Goal: Task Accomplishment & Management: Complete application form

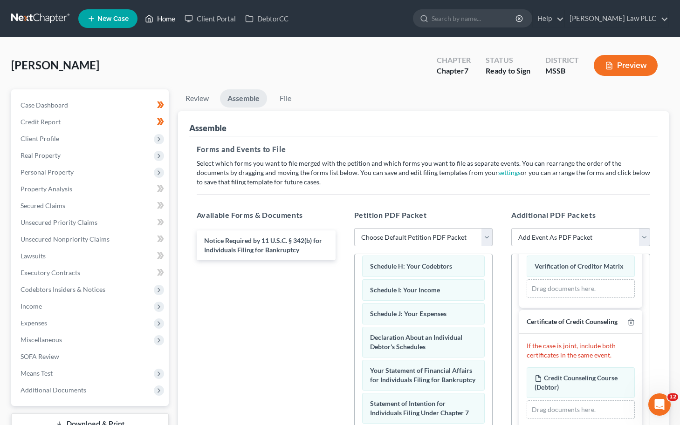
click at [162, 20] on link "Home" at bounding box center [160, 18] width 40 height 17
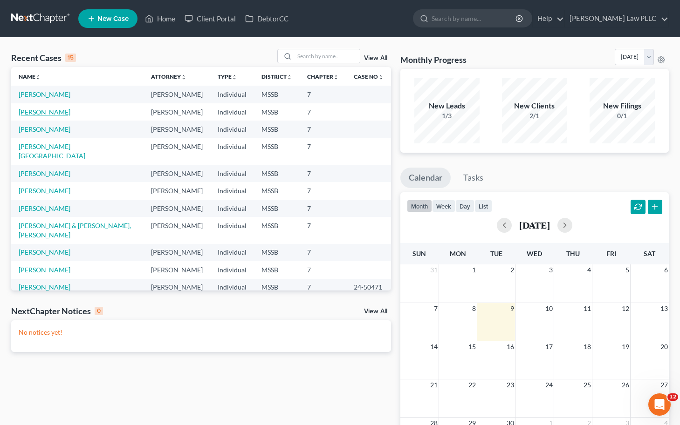
click at [41, 113] on link "[PERSON_NAME]" at bounding box center [45, 112] width 52 height 8
select select "0"
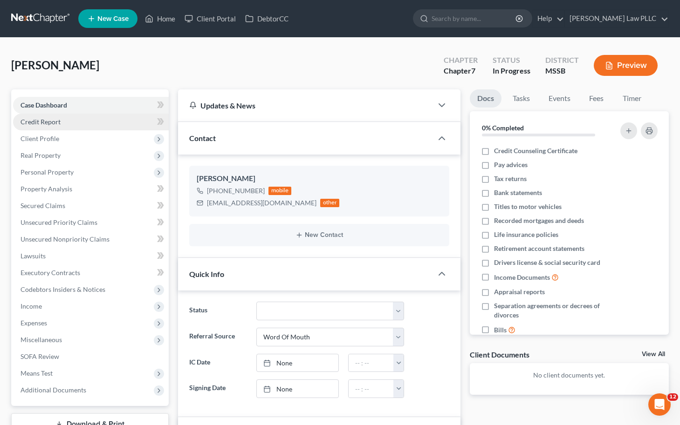
click at [49, 124] on span "Credit Report" at bounding box center [40, 122] width 40 height 8
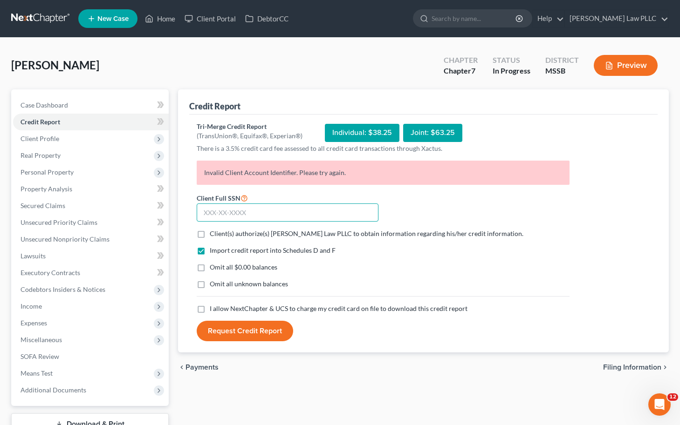
click at [262, 213] on input "text" at bounding box center [288, 213] width 182 height 19
click at [219, 212] on input "text" at bounding box center [288, 213] width 182 height 19
type input "426-87-7393"
drag, startPoint x: 215, startPoint y: 233, endPoint x: 216, endPoint y: 254, distance: 21.5
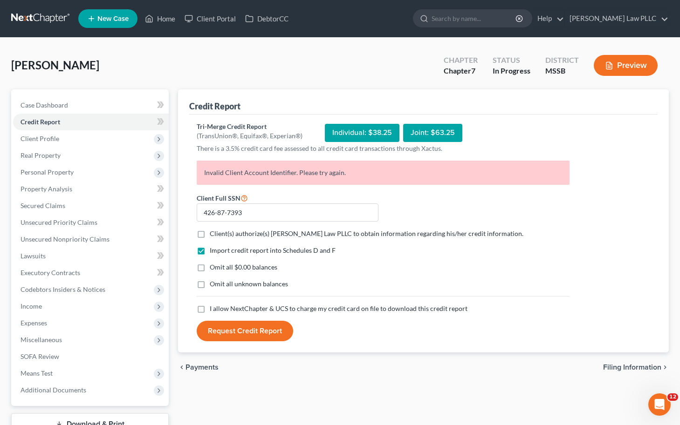
click at [215, 233] on span "Client(s) authorize(s) [PERSON_NAME] Law PLLC to obtain information regarding h…" at bounding box center [367, 234] width 314 height 8
click at [215, 233] on input "Client(s) authorize(s) [PERSON_NAME] Law PLLC to obtain information regarding h…" at bounding box center [216, 232] width 6 height 6
checkbox input "true"
drag, startPoint x: 199, startPoint y: 264, endPoint x: 212, endPoint y: 308, distance: 46.1
click at [210, 266] on label "Omit all $0.00 balances" at bounding box center [244, 267] width 68 height 9
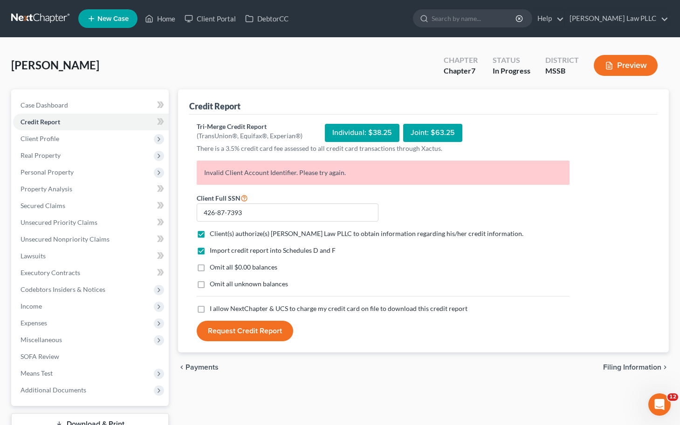
click at [213, 266] on input "Omit all $0.00 balances" at bounding box center [216, 266] width 6 height 6
checkbox input "true"
click at [210, 310] on label "I allow NextChapter & UCS to charge my credit card on file to download this cre…" at bounding box center [339, 308] width 258 height 9
click at [213, 310] on input "I allow NextChapter & UCS to charge my credit card on file to download this cre…" at bounding box center [216, 307] width 6 height 6
checkbox input "true"
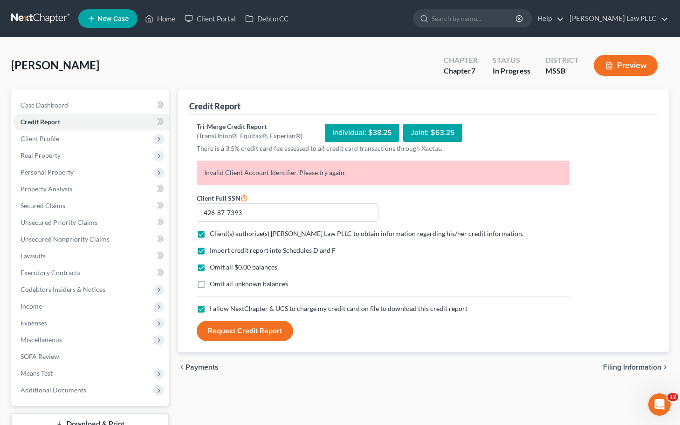
click at [232, 335] on button "Request Credit Report" at bounding box center [245, 331] width 96 height 20
click at [659, 404] on icon "Open Intercom Messenger" at bounding box center [657, 403] width 15 height 15
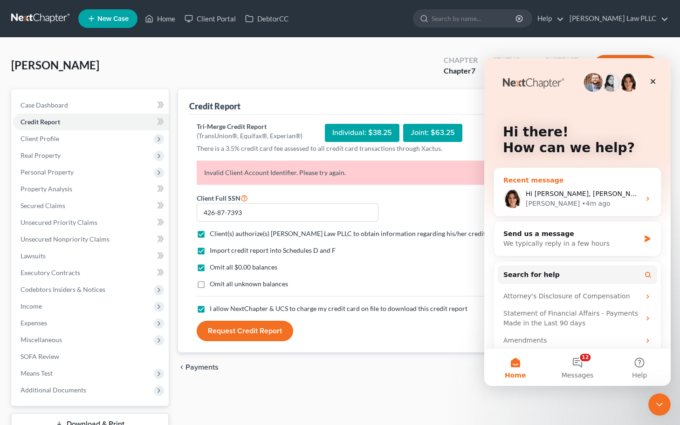
click at [570, 190] on div "Hi [PERSON_NAME], [PERSON_NAME] is confirming that they have your information l…" at bounding box center [583, 194] width 115 height 10
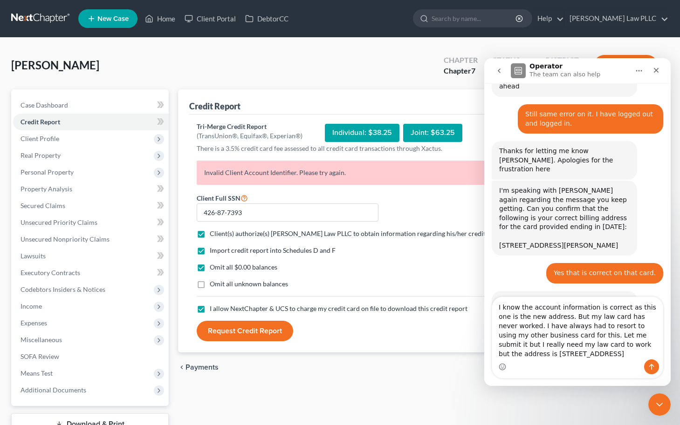
scroll to position [988, 0]
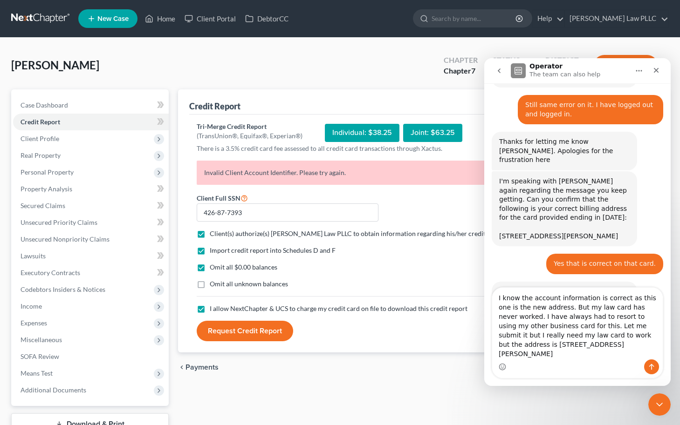
type textarea "I know the account information is correct as this one is the new address. But m…"
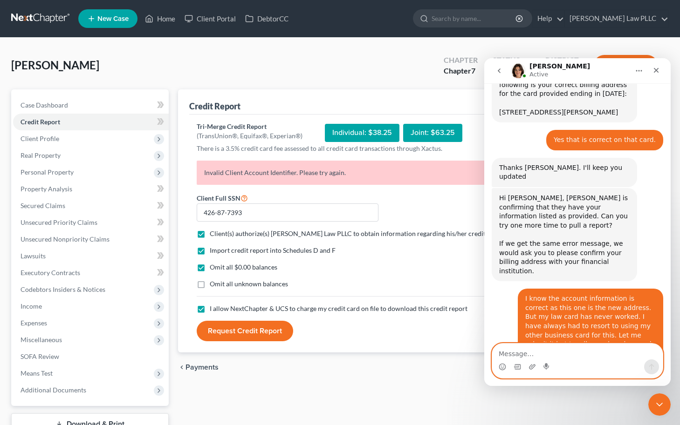
scroll to position [1114, 0]
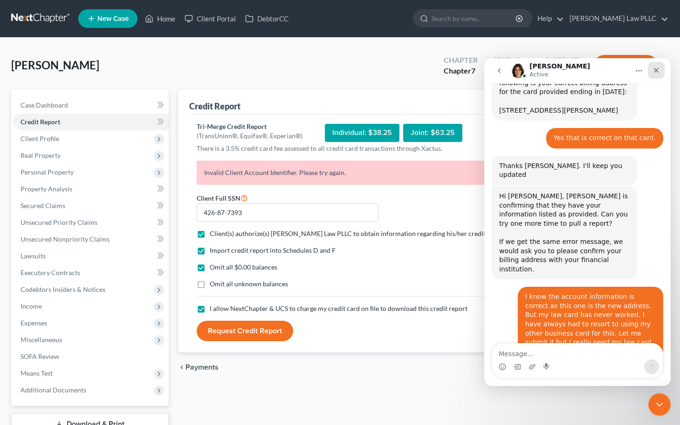
click at [657, 68] on icon "Close" at bounding box center [655, 70] width 7 height 7
